Goal: Information Seeking & Learning: Learn about a topic

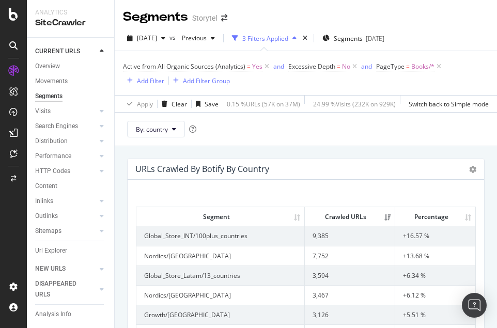
scroll to position [126, 0]
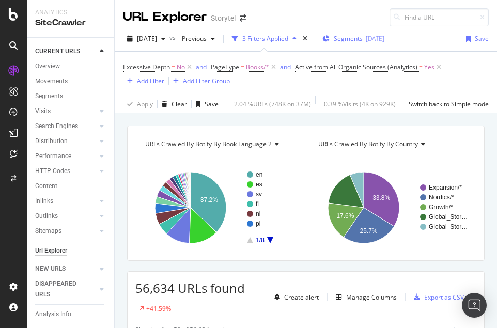
click at [385, 36] on div "[DATE]" at bounding box center [375, 38] width 19 height 9
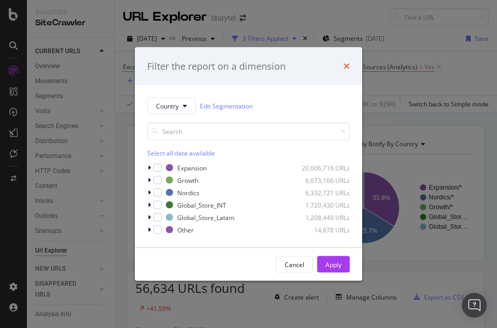
click at [347, 66] on icon "times" at bounding box center [347, 66] width 6 height 8
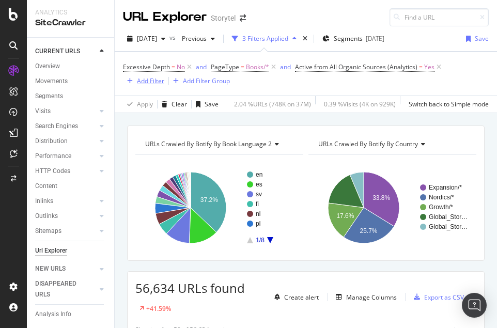
click at [156, 81] on div "Add Filter" at bounding box center [150, 80] width 27 height 9
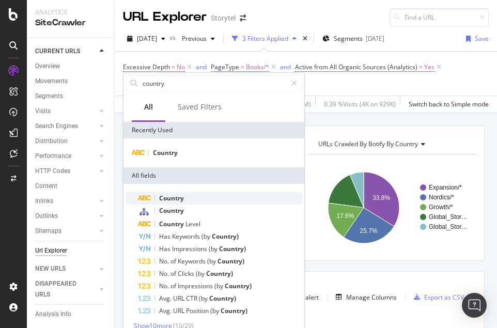
click at [211, 199] on div "Country" at bounding box center [220, 198] width 164 height 12
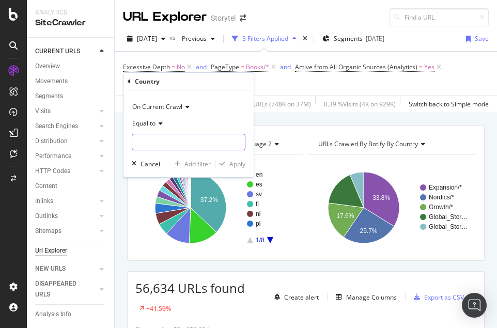
click at [183, 143] on input "text" at bounding box center [188, 142] width 113 height 17
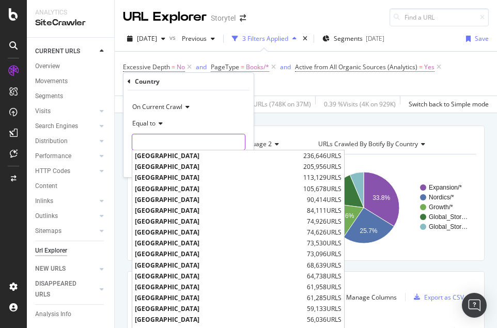
click at [183, 142] on input "text" at bounding box center [188, 142] width 113 height 17
click at [273, 86] on div "Excessive Depth = No and PageType = Books/* and Active from All Organic Sources…" at bounding box center [306, 73] width 366 height 27
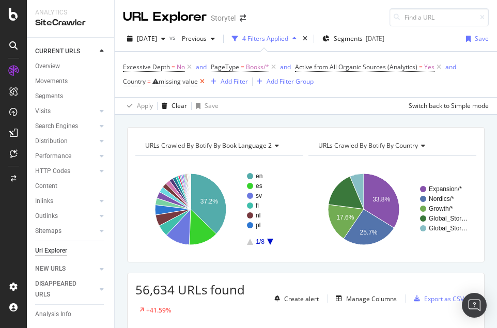
click at [203, 82] on icon at bounding box center [202, 81] width 9 height 10
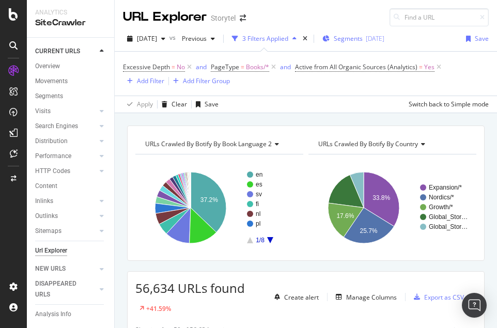
click at [367, 43] on div "Segments [DATE]" at bounding box center [354, 39] width 62 height 16
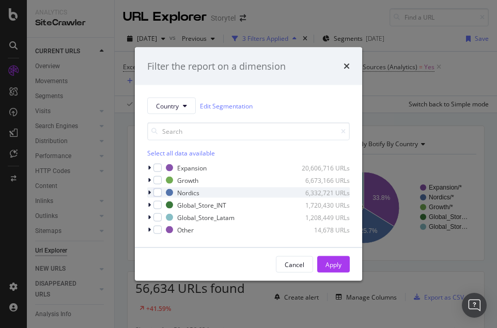
click at [150, 191] on icon "modal" at bounding box center [149, 193] width 3 height 6
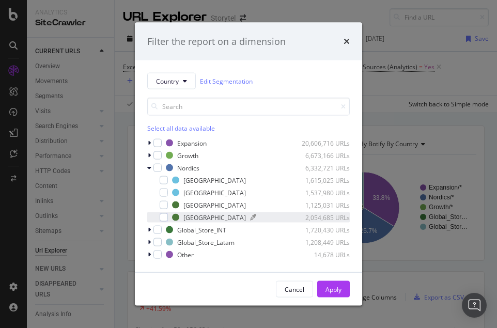
click at [188, 218] on div "[GEOGRAPHIC_DATA]" at bounding box center [214, 217] width 63 height 9
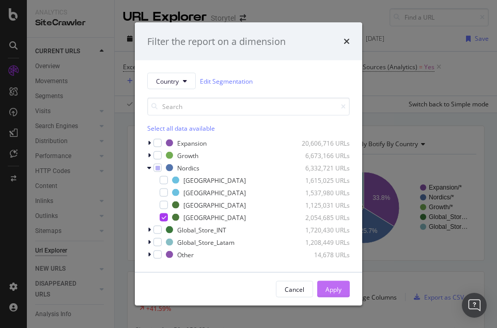
click at [331, 285] on div "Apply" at bounding box center [334, 289] width 16 height 9
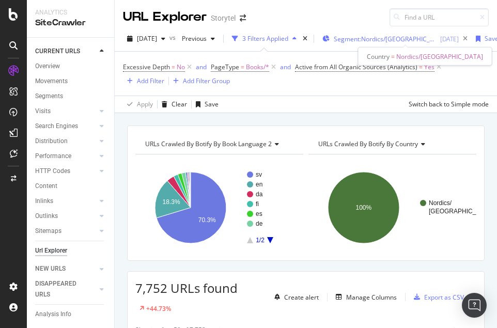
click at [400, 39] on span "Segment: Nordics/[GEOGRAPHIC_DATA]" at bounding box center [385, 39] width 103 height 9
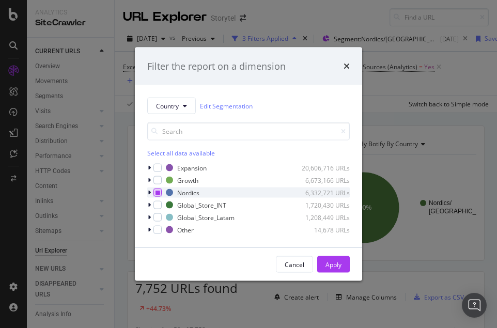
click at [158, 193] on icon "modal" at bounding box center [158, 192] width 5 height 5
click at [158, 205] on div "modal" at bounding box center [158, 205] width 8 height 8
click at [334, 262] on div "Apply" at bounding box center [334, 264] width 16 height 9
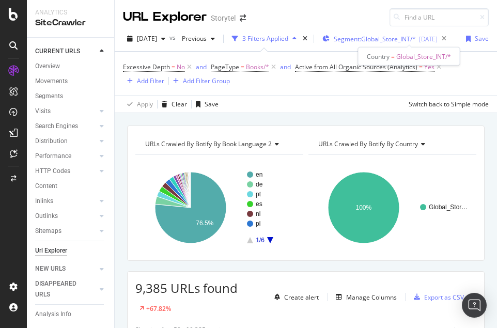
click at [391, 36] on span "Segment: Global_Store_INT/*" at bounding box center [375, 39] width 82 height 9
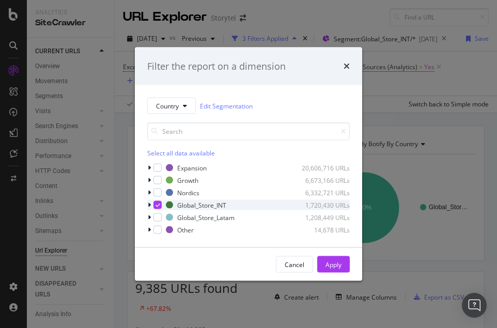
click at [156, 205] on icon "modal" at bounding box center [158, 205] width 5 height 5
click at [159, 220] on div "modal" at bounding box center [158, 217] width 8 height 8
click at [329, 258] on div "Apply" at bounding box center [334, 265] width 16 height 16
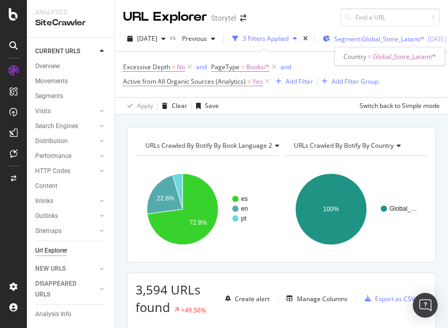
click at [391, 40] on span "Segment: Global_Store_Latam/*" at bounding box center [379, 39] width 90 height 9
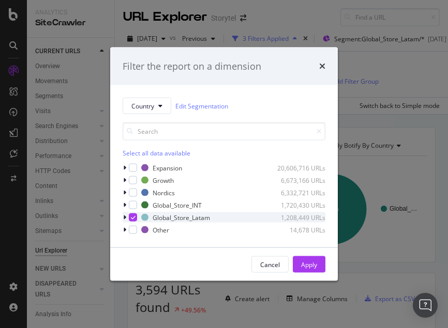
click at [134, 217] on icon "modal" at bounding box center [133, 217] width 5 height 5
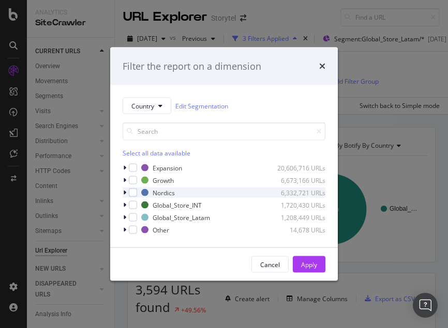
click at [124, 193] on icon "modal" at bounding box center [124, 193] width 3 height 6
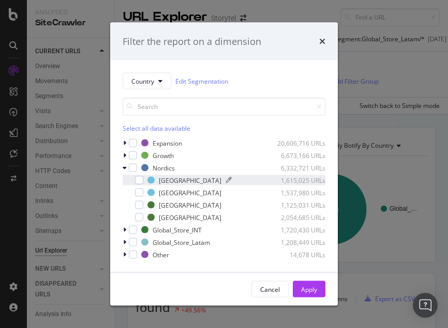
click at [168, 182] on div "[GEOGRAPHIC_DATA]" at bounding box center [190, 180] width 63 height 9
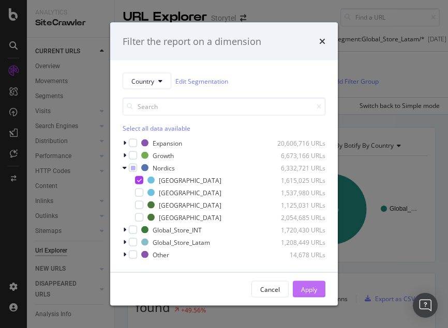
click at [305, 285] on div "Apply" at bounding box center [309, 289] width 16 height 9
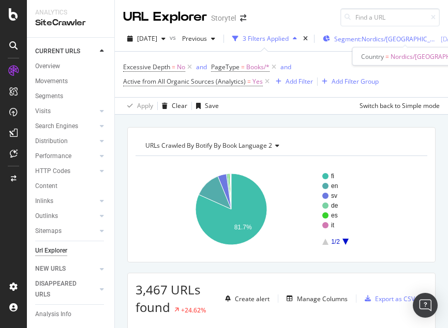
click at [397, 36] on span "Segment: Nordics/[GEOGRAPHIC_DATA]" at bounding box center [385, 39] width 103 height 9
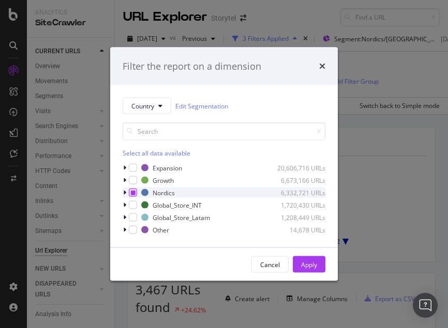
click at [130, 192] on div "modal" at bounding box center [133, 193] width 8 height 8
click at [132, 192] on icon "modal" at bounding box center [133, 192] width 5 height 5
click at [125, 179] on icon "modal" at bounding box center [124, 180] width 3 height 6
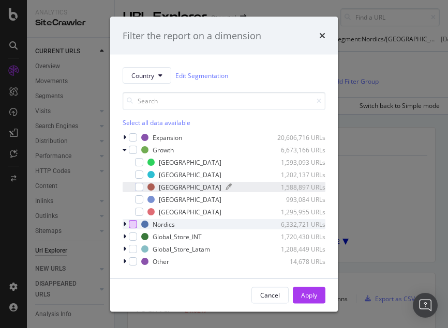
click at [168, 188] on div "[GEOGRAPHIC_DATA]" at bounding box center [190, 186] width 63 height 9
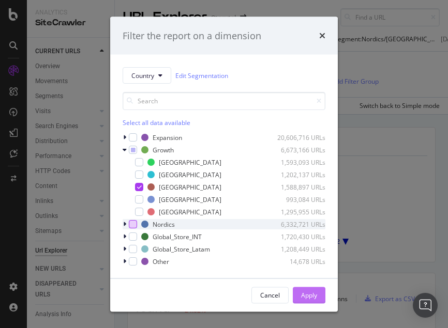
click at [306, 295] on div "Apply" at bounding box center [309, 294] width 16 height 9
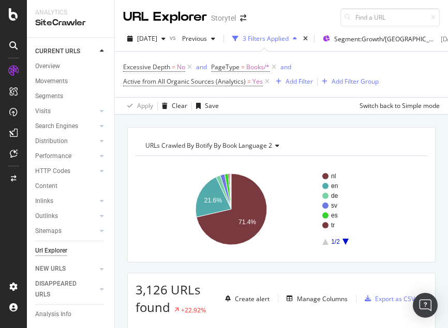
click at [339, 162] on div "nl en de sv es tr 1/2 21.6% 71.4% Book Language 2 Crawled URLs nl 2,232 en 674 …" at bounding box center [280, 205] width 291 height 98
click at [404, 39] on span "Segment: Growth/[GEOGRAPHIC_DATA]" at bounding box center [385, 39] width 103 height 9
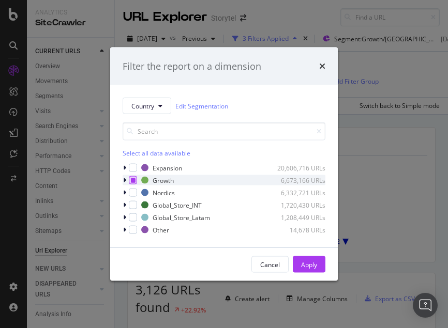
click at [134, 178] on icon "modal" at bounding box center [133, 180] width 5 height 5
click at [123, 166] on icon "modal" at bounding box center [124, 168] width 3 height 6
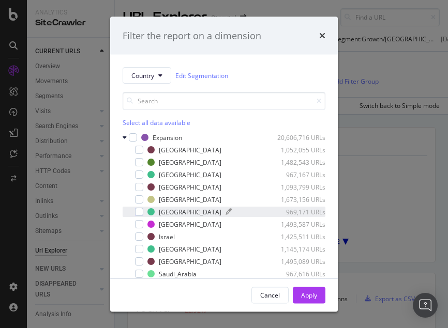
click at [167, 209] on div "[GEOGRAPHIC_DATA]" at bounding box center [190, 211] width 63 height 9
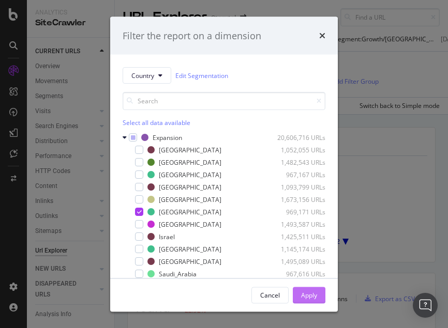
click at [304, 293] on div "Apply" at bounding box center [309, 294] width 16 height 9
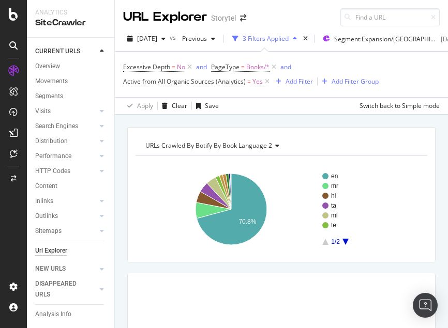
click at [280, 119] on div "URLs Crawled By Botify By Book Language 2 Chart (by Value) Table Expand Export …" at bounding box center [281, 127] width 333 height 25
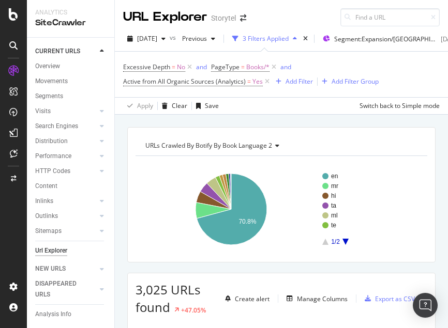
click at [346, 241] on icon "A chart." at bounding box center [345, 242] width 6 height 6
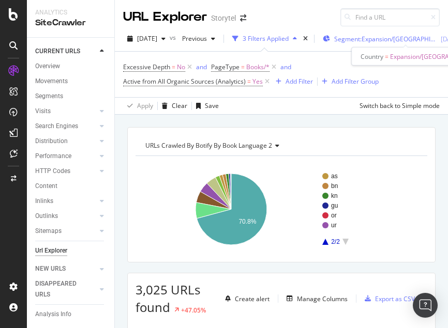
click at [372, 36] on span "Segment: Expansion/[GEOGRAPHIC_DATA]" at bounding box center [385, 39] width 103 height 9
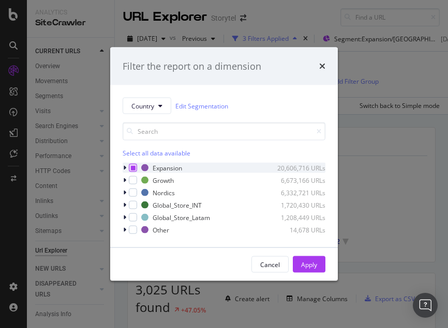
click at [134, 168] on icon "modal" at bounding box center [133, 167] width 5 height 5
click at [134, 167] on icon "modal" at bounding box center [133, 167] width 5 height 5
click at [127, 179] on div "modal" at bounding box center [125, 180] width 6 height 10
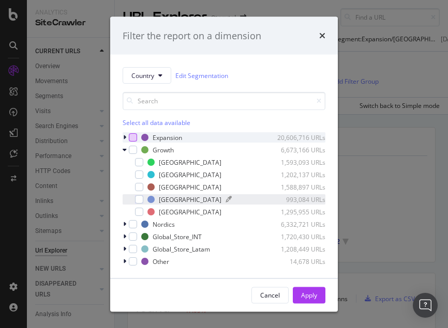
click at [164, 199] on div "[GEOGRAPHIC_DATA]" at bounding box center [190, 199] width 63 height 9
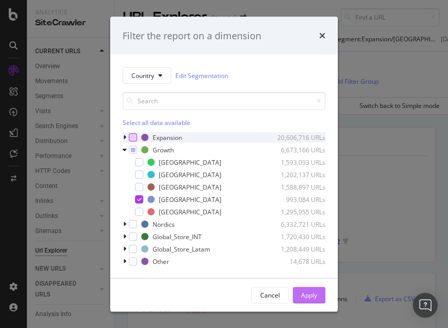
click at [309, 297] on div "Apply" at bounding box center [309, 294] width 16 height 9
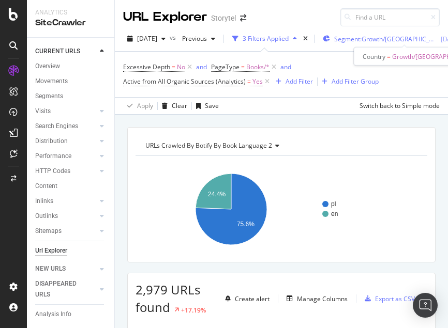
click at [374, 40] on span "Segment: Growth/[GEOGRAPHIC_DATA]" at bounding box center [385, 39] width 103 height 9
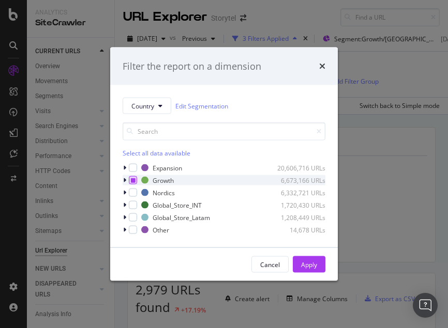
click at [132, 180] on icon "modal" at bounding box center [133, 180] width 5 height 5
click at [124, 193] on icon "modal" at bounding box center [124, 193] width 3 height 6
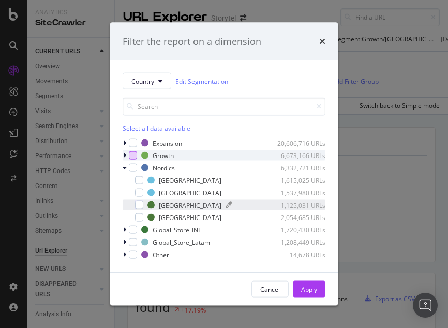
click at [170, 206] on div "[GEOGRAPHIC_DATA]" at bounding box center [190, 205] width 63 height 9
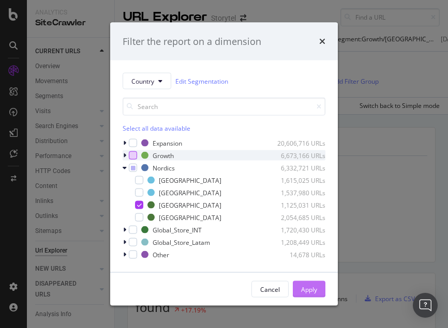
click at [302, 288] on div "Apply" at bounding box center [309, 289] width 16 height 9
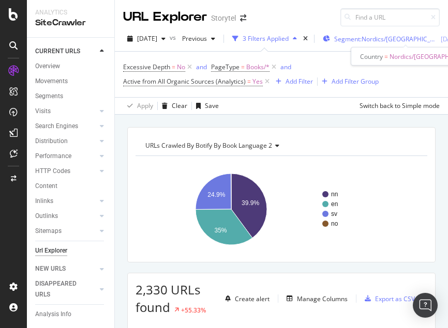
click at [381, 37] on span "Segment: Nordics/[GEOGRAPHIC_DATA]" at bounding box center [385, 39] width 103 height 9
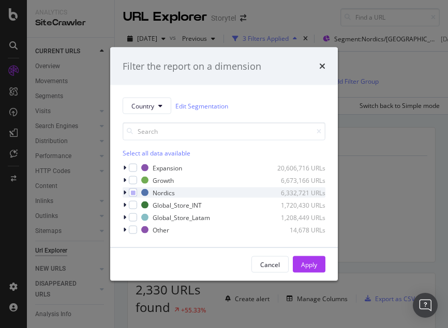
click at [128, 192] on div "modal" at bounding box center [125, 193] width 6 height 10
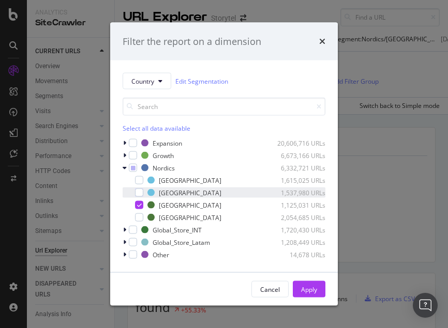
click at [134, 192] on div "modal" at bounding box center [132, 193] width 6 height 10
click at [138, 192] on icon "modal" at bounding box center [139, 192] width 5 height 5
click at [138, 205] on icon "modal" at bounding box center [139, 205] width 5 height 5
click at [122, 143] on div "Country Edit Segmentation Select all data available Expansion 20,606,716 URLs G…" at bounding box center [223, 166] width 227 height 212
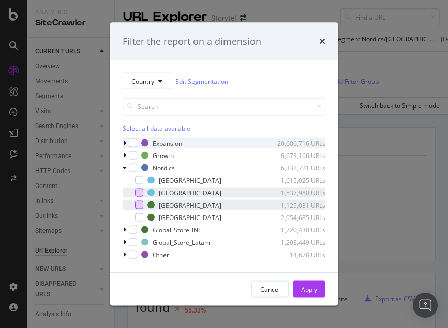
click at [126, 141] on icon "modal" at bounding box center [124, 143] width 3 height 6
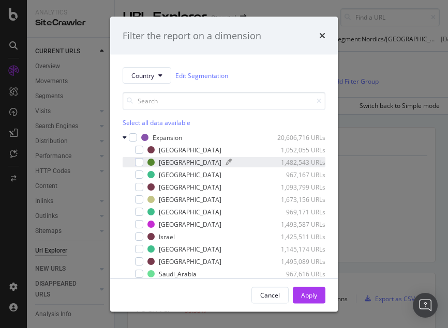
click at [173, 162] on div "[GEOGRAPHIC_DATA]" at bounding box center [190, 162] width 63 height 9
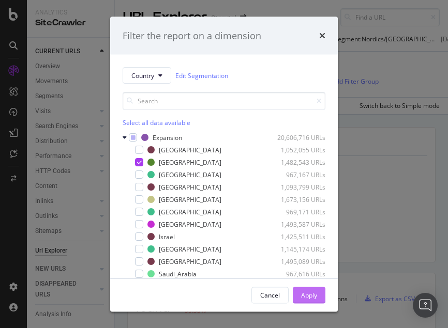
click at [311, 293] on div "Apply" at bounding box center [309, 294] width 16 height 9
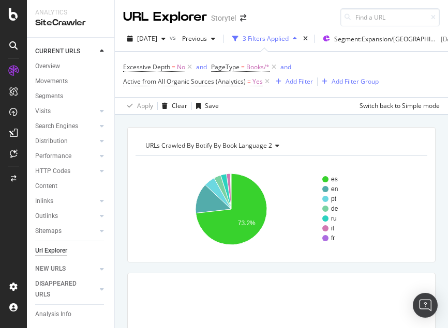
click at [343, 159] on div "es en pt de ru it fr 73.2% Book Language 2 Crawled URLs es 1,416 en 266 pt 97 d…" at bounding box center [280, 205] width 291 height 98
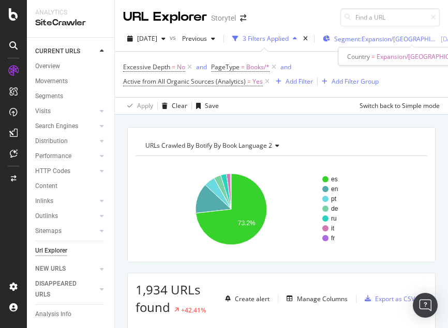
click at [385, 38] on span "Segment: Expansion/[GEOGRAPHIC_DATA]" at bounding box center [385, 39] width 103 height 9
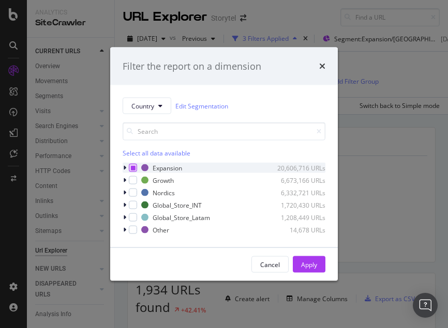
click at [133, 167] on icon "modal" at bounding box center [133, 167] width 5 height 5
click at [125, 167] on icon "modal" at bounding box center [124, 168] width 3 height 6
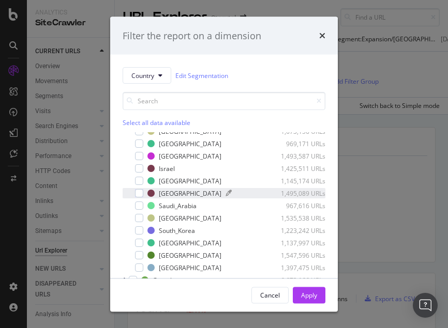
scroll to position [83, 0]
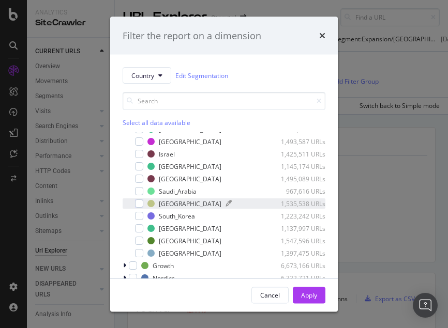
click at [173, 204] on div "[GEOGRAPHIC_DATA]" at bounding box center [190, 203] width 63 height 9
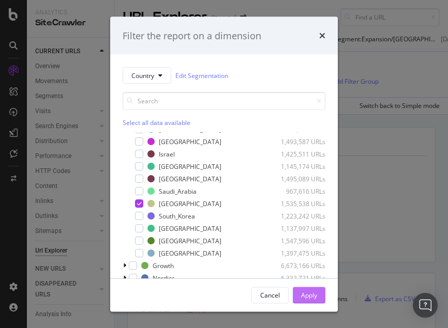
click at [312, 294] on div "Apply" at bounding box center [309, 294] width 16 height 9
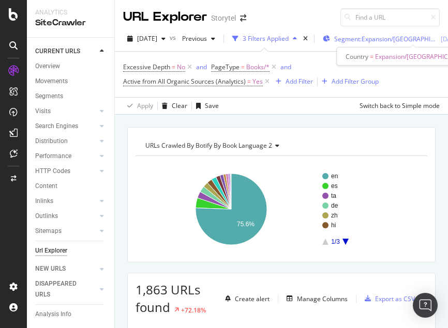
click at [393, 36] on span "Segment: Expansion/[GEOGRAPHIC_DATA]" at bounding box center [385, 39] width 103 height 9
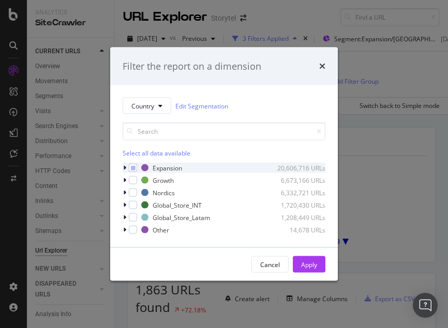
click at [124, 167] on icon "modal" at bounding box center [124, 168] width 3 height 6
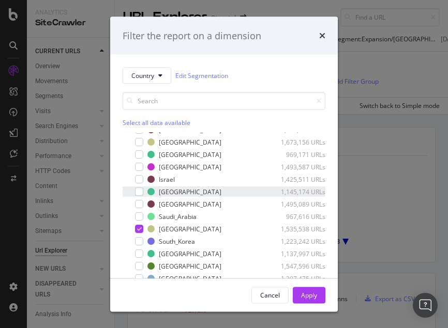
scroll to position [83, 0]
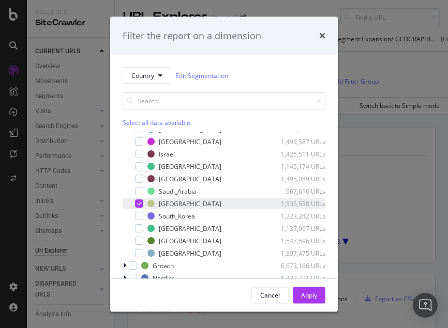
click at [139, 203] on icon "modal" at bounding box center [139, 203] width 5 height 5
click at [139, 226] on div "modal" at bounding box center [139, 228] width 8 height 8
click at [315, 293] on div "Apply" at bounding box center [309, 294] width 16 height 9
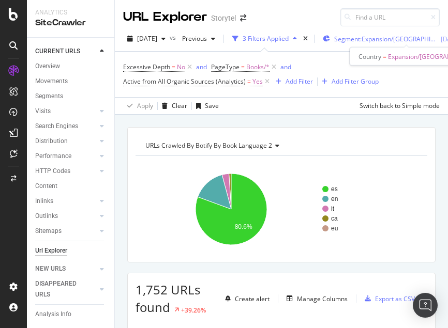
click at [385, 38] on span "Segment: Expansion/[GEOGRAPHIC_DATA]" at bounding box center [385, 39] width 103 height 9
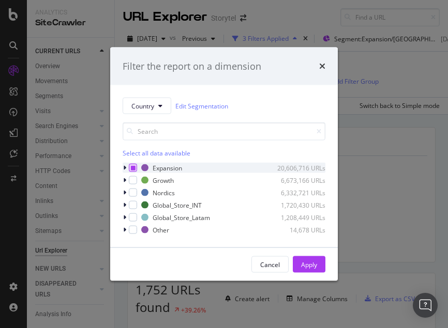
click at [132, 167] on icon "modal" at bounding box center [133, 167] width 5 height 5
click at [123, 180] on icon "modal" at bounding box center [124, 180] width 3 height 6
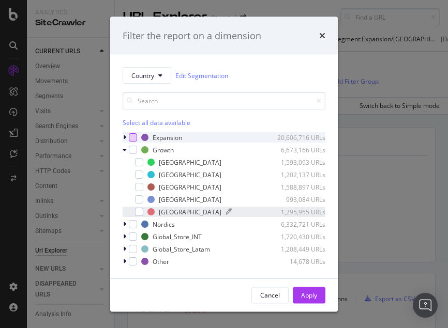
click at [170, 215] on div "[GEOGRAPHIC_DATA]" at bounding box center [190, 211] width 63 height 9
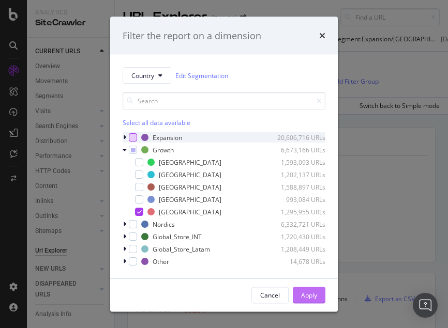
click at [306, 291] on div "Apply" at bounding box center [309, 294] width 16 height 9
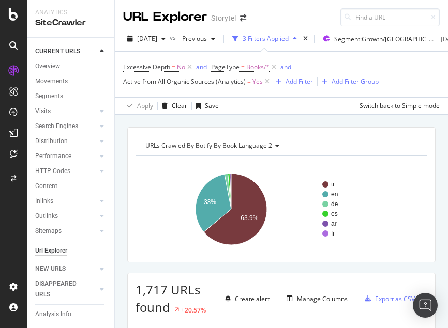
click at [330, 173] on rect "A chart." at bounding box center [280, 209] width 291 height 90
click at [399, 39] on span "Segment: Growth/[GEOGRAPHIC_DATA]" at bounding box center [385, 39] width 103 height 9
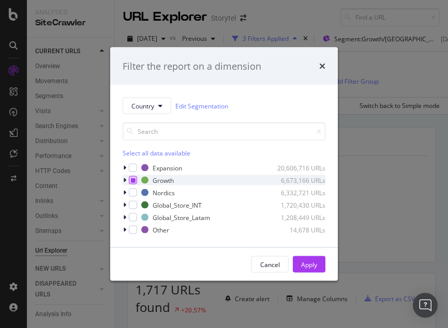
click at [131, 184] on div "modal" at bounding box center [133, 180] width 8 height 8
click at [133, 178] on icon "modal" at bounding box center [133, 180] width 5 height 5
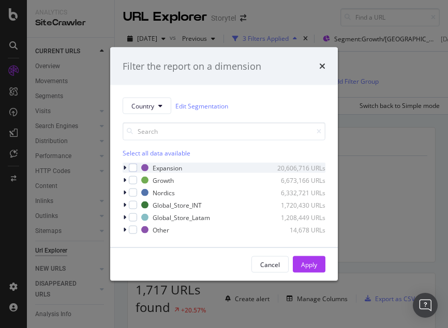
click at [125, 170] on icon "modal" at bounding box center [124, 168] width 3 height 6
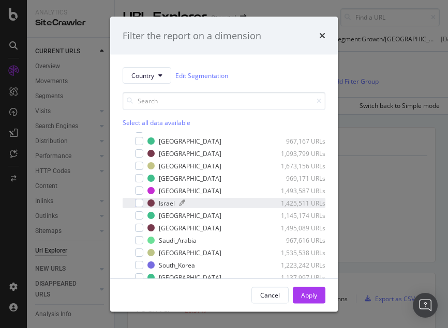
scroll to position [44, 0]
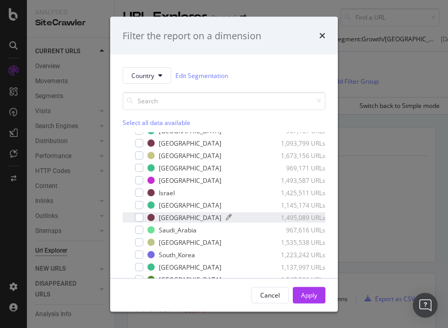
click at [167, 218] on div "[GEOGRAPHIC_DATA]" at bounding box center [190, 217] width 63 height 9
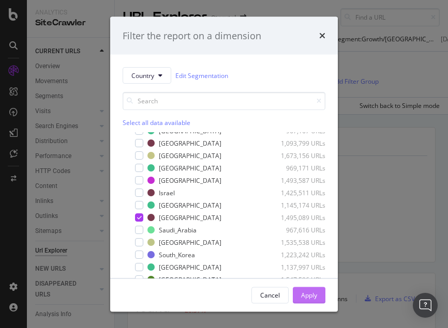
click at [312, 297] on div "Apply" at bounding box center [309, 294] width 16 height 9
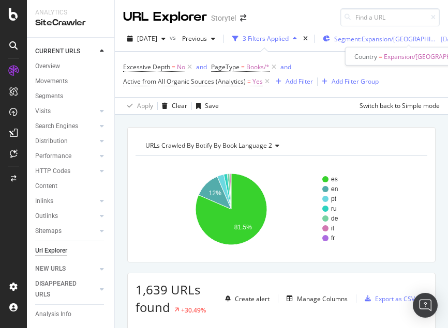
click at [380, 40] on span "Segment: Expansion/[GEOGRAPHIC_DATA]" at bounding box center [385, 39] width 103 height 9
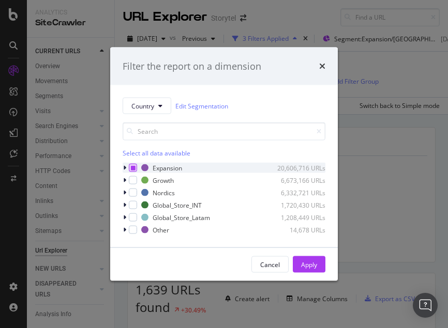
click at [132, 172] on div "modal" at bounding box center [133, 168] width 8 height 8
click at [132, 170] on icon "modal" at bounding box center [133, 167] width 5 height 5
click at [126, 179] on icon "modal" at bounding box center [124, 180] width 3 height 6
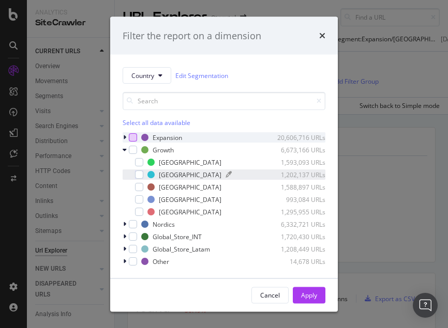
click at [168, 176] on div "[GEOGRAPHIC_DATA]" at bounding box center [190, 174] width 63 height 9
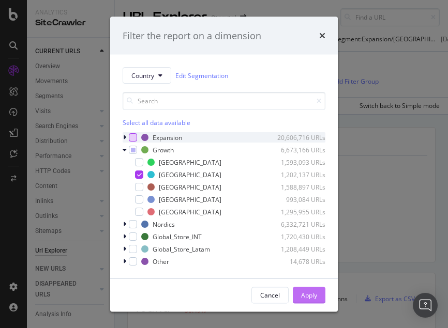
click at [311, 294] on div "Apply" at bounding box center [309, 294] width 16 height 9
